Goal: Complete application form

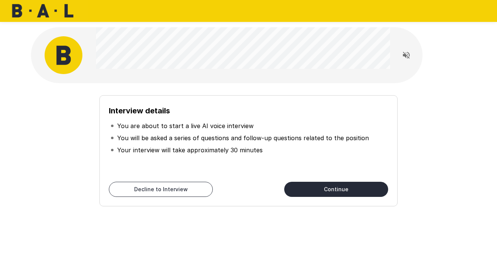
click at [300, 187] on button "Continue" at bounding box center [336, 189] width 104 height 15
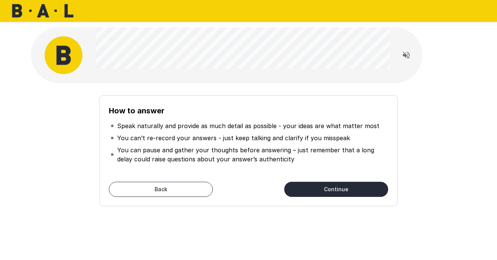
click at [322, 191] on button "Continue" at bounding box center [336, 189] width 104 height 15
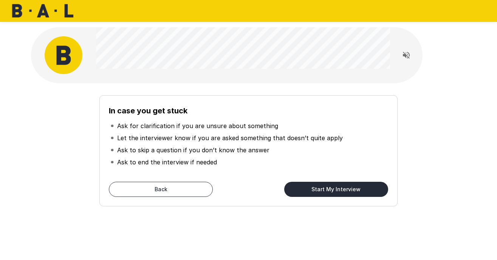
click at [322, 191] on button "Start My Interview" at bounding box center [336, 189] width 104 height 15
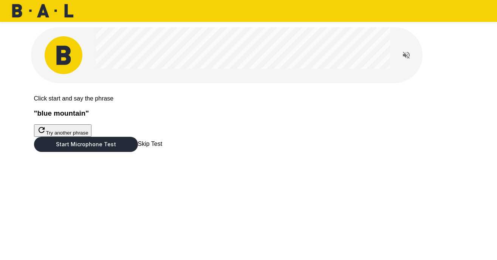
click at [138, 152] on button "Start Microphone Test" at bounding box center [86, 144] width 104 height 15
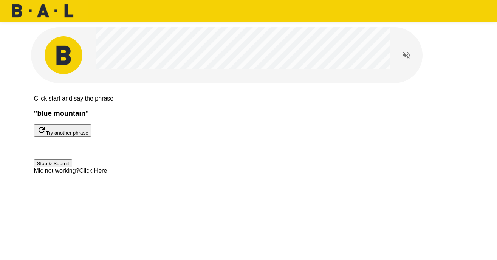
click at [72, 167] on button "Stop & Submit" at bounding box center [53, 164] width 38 height 8
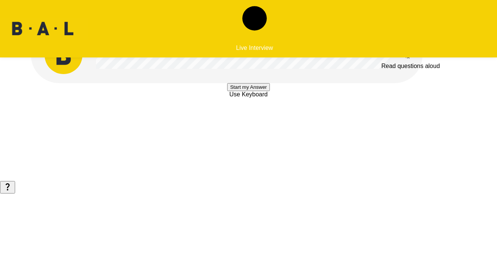
click at [404, 54] on icon "Read questions aloud" at bounding box center [406, 55] width 9 height 9
click at [227, 91] on button "Start my Answer" at bounding box center [248, 87] width 43 height 8
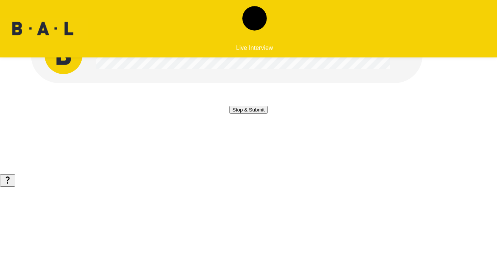
click at [229, 114] on button "Stop & Submit" at bounding box center [248, 110] width 38 height 8
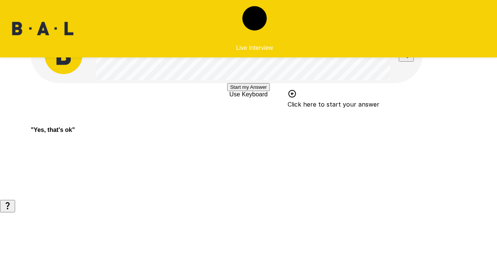
click at [227, 91] on button "Start my Answer" at bounding box center [248, 87] width 43 height 8
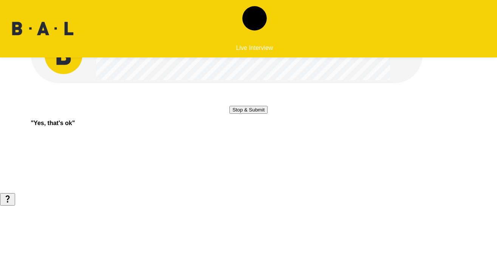
click at [229, 114] on button "Stop & Submit" at bounding box center [248, 110] width 38 height 8
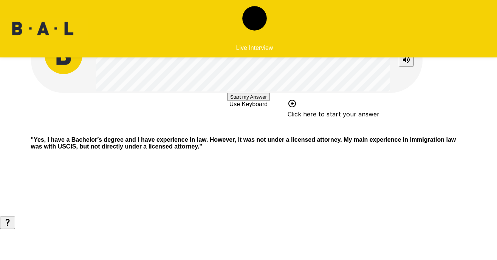
click at [231, 101] on button "Start my Answer" at bounding box center [248, 97] width 43 height 8
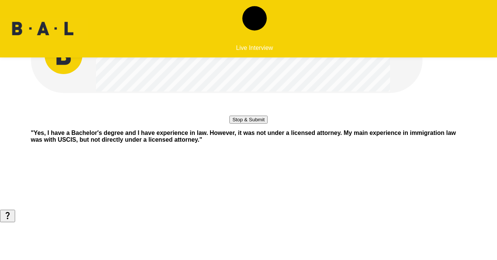
click at [231, 124] on button "Stop & Submit" at bounding box center [248, 120] width 38 height 8
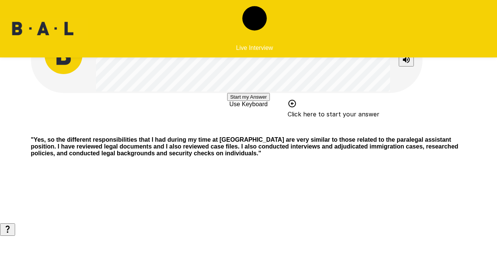
click at [231, 101] on button "Start my Answer" at bounding box center [248, 97] width 43 height 8
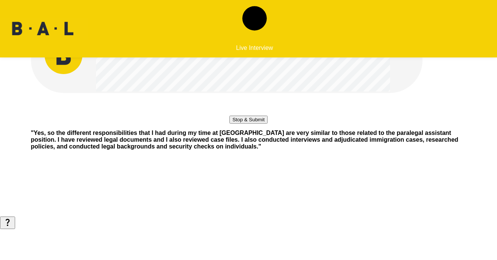
click at [231, 124] on button "Stop & Submit" at bounding box center [248, 120] width 38 height 8
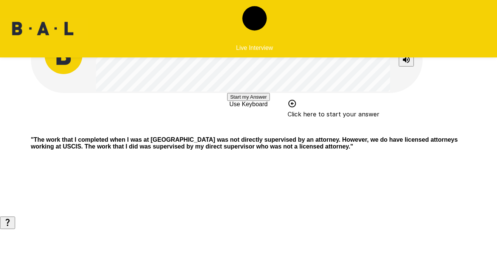
click at [231, 101] on button "Start my Answer" at bounding box center [248, 97] width 43 height 8
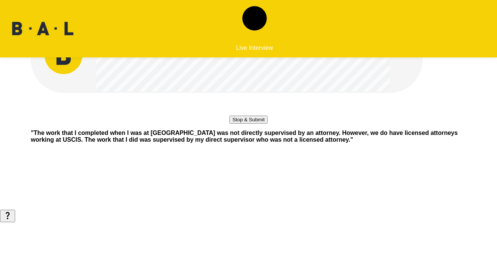
click at [231, 124] on button "Stop & Submit" at bounding box center [248, 120] width 38 height 8
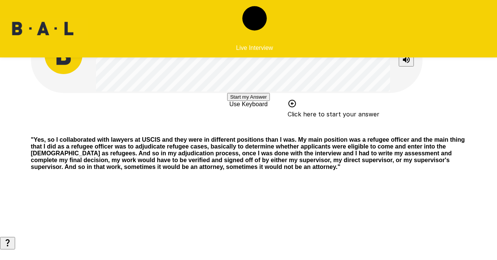
click at [243, 101] on button "Start my Answer" at bounding box center [248, 97] width 43 height 8
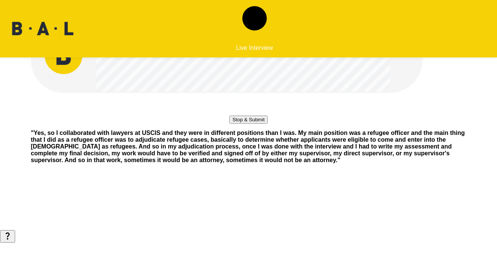
click at [243, 124] on button "Stop & Submit" at bounding box center [248, 120] width 38 height 8
